Goal: Transaction & Acquisition: Obtain resource

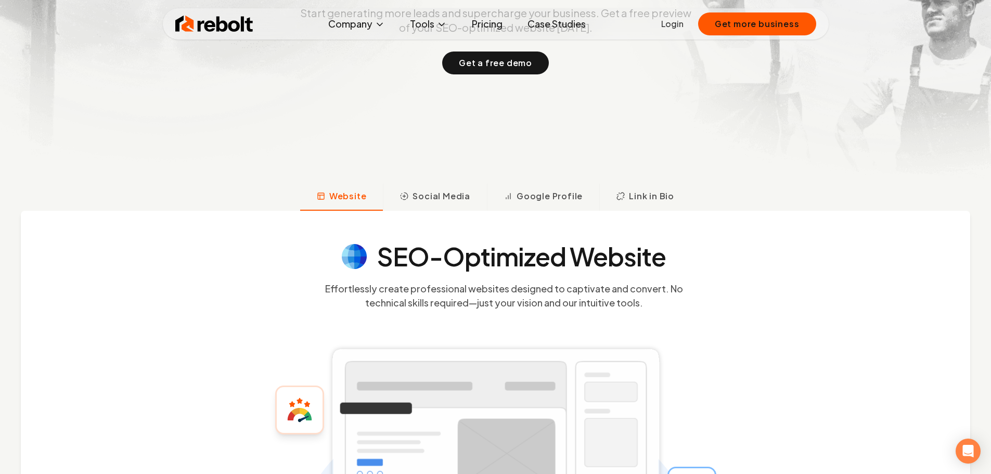
scroll to position [260, 0]
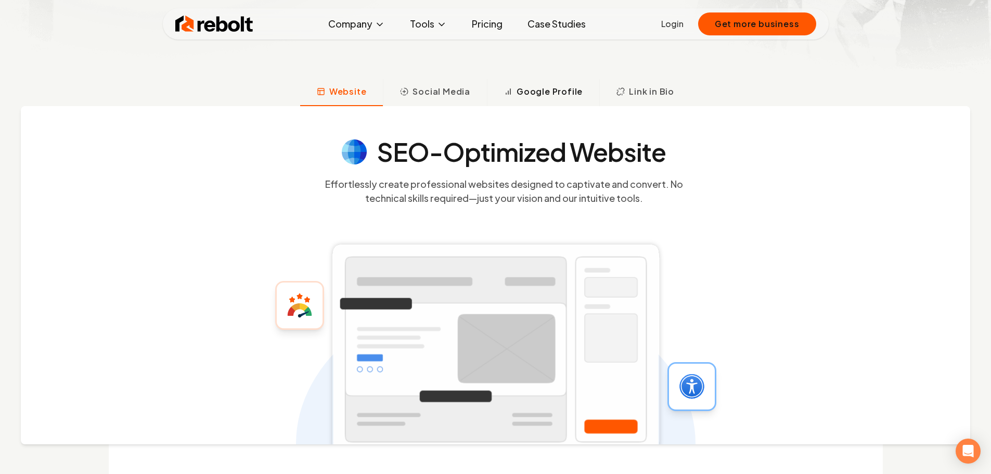
click at [552, 95] on span "Google Profile" at bounding box center [549, 91] width 66 height 12
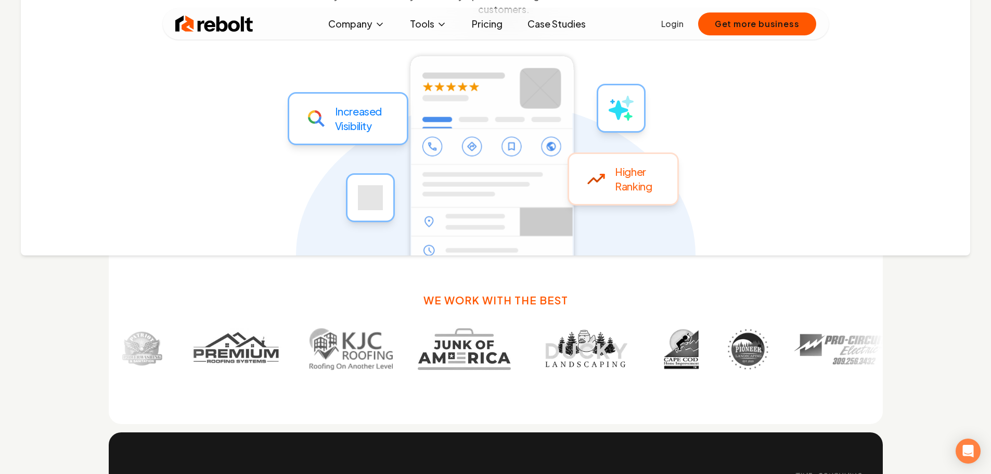
scroll to position [600, 0]
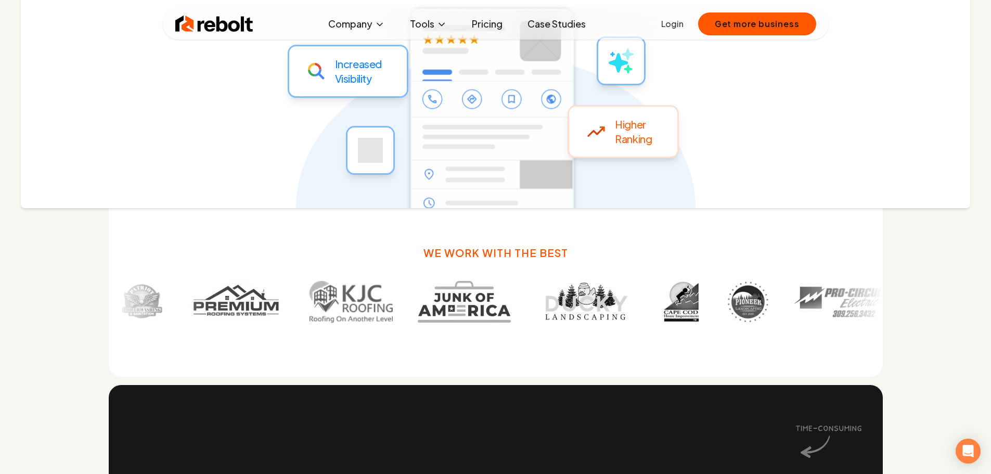
click at [775, 303] on img at bounding box center [822, 302] width 95 height 42
click at [843, 301] on img at bounding box center [898, 302] width 111 height 42
click at [493, 252] on h3 "We work with the best" at bounding box center [495, 252] width 145 height 15
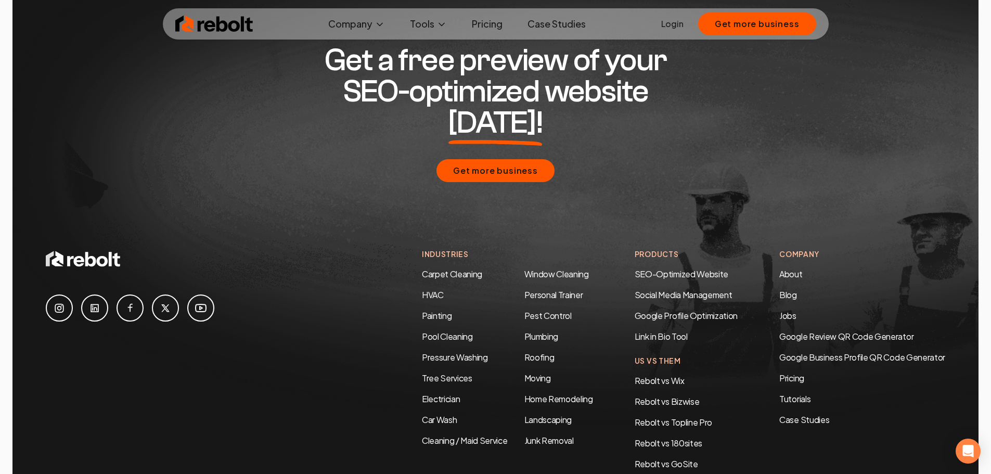
scroll to position [5035, 0]
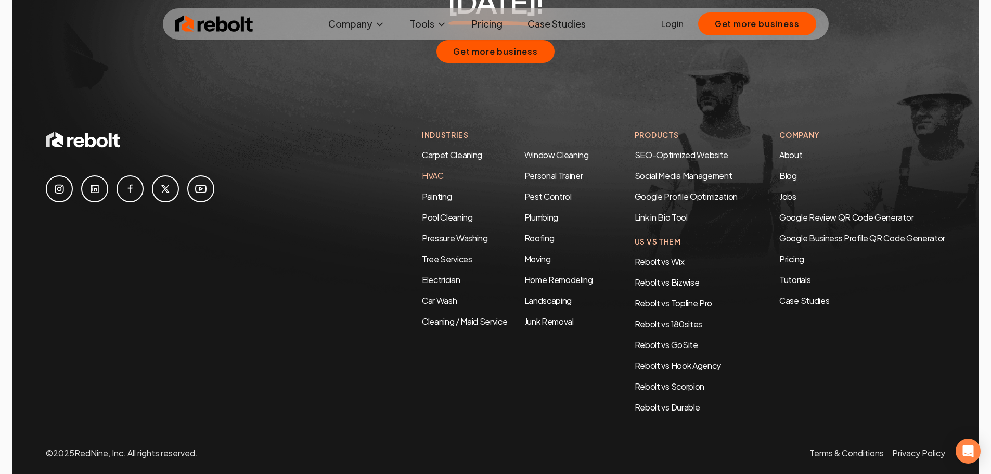
click at [428, 170] on link "HVAC" at bounding box center [433, 175] width 22 height 11
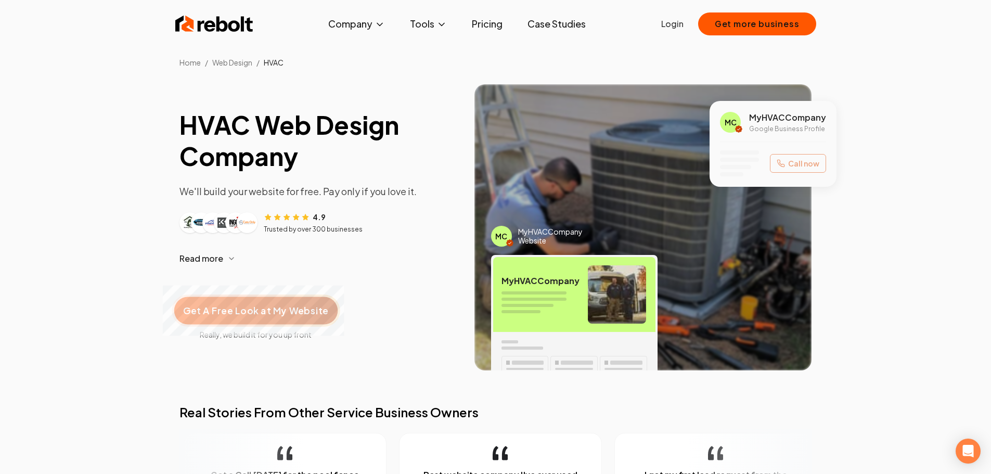
click at [254, 306] on span "Get A Free Look at My Website" at bounding box center [255, 311] width 145 height 14
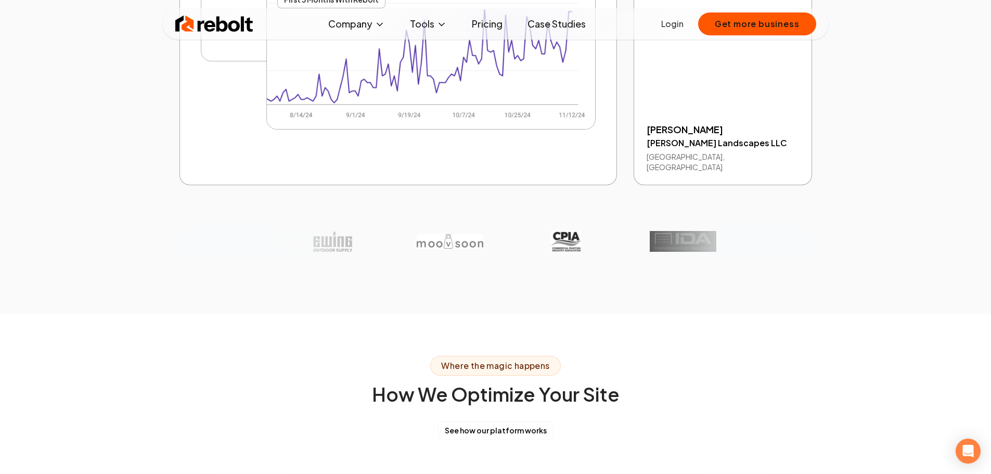
scroll to position [2392, 0]
